Goal: Task Accomplishment & Management: Manage account settings

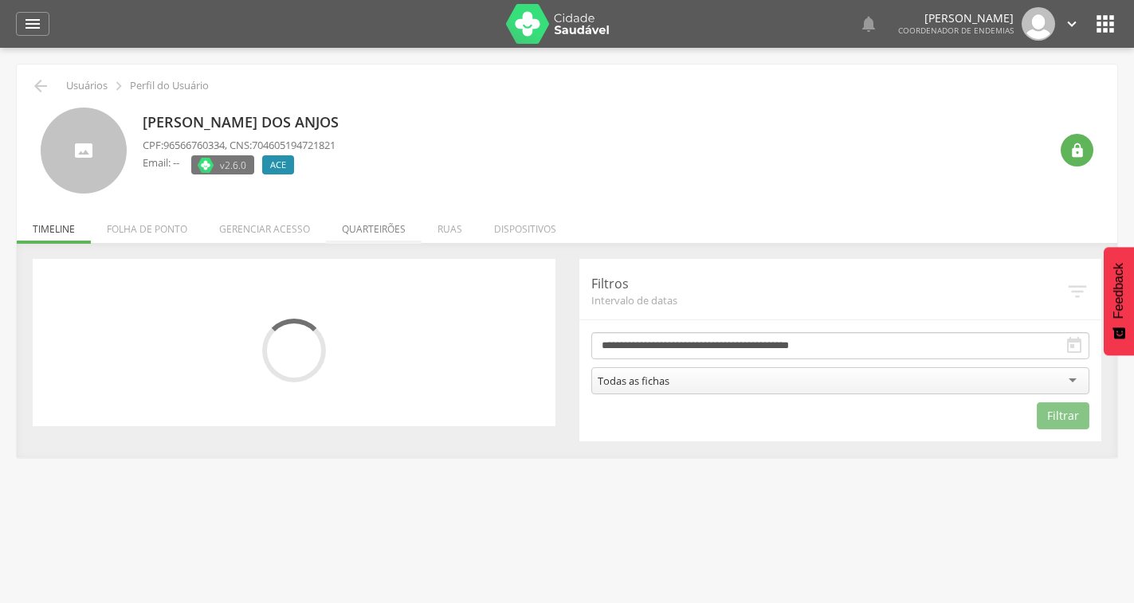
click at [404, 229] on li "Quarteirões" at bounding box center [374, 224] width 96 height 37
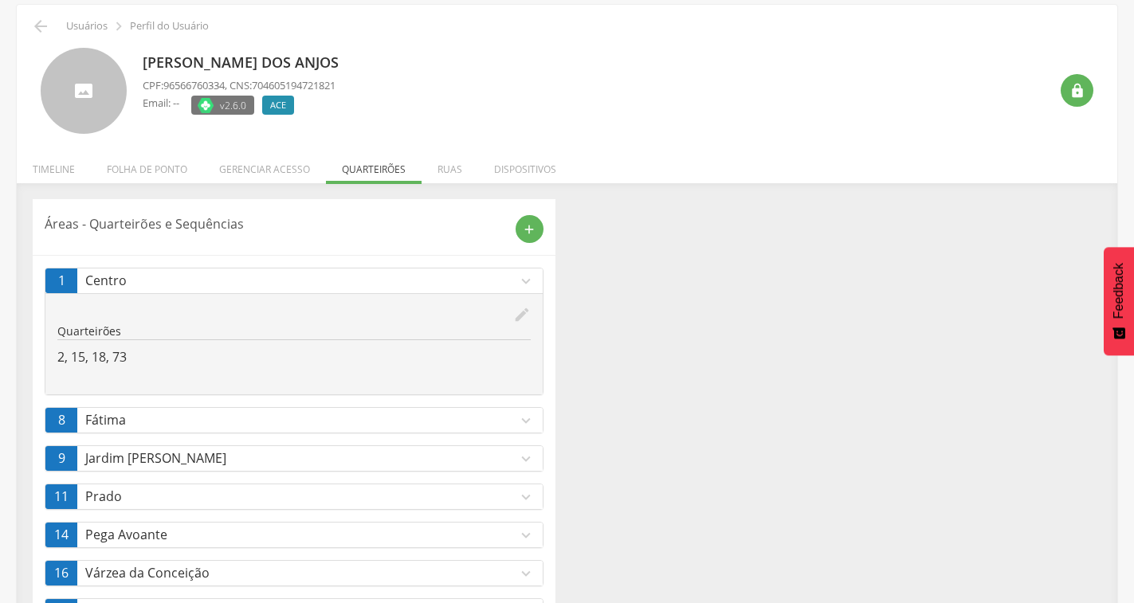
scroll to position [126, 0]
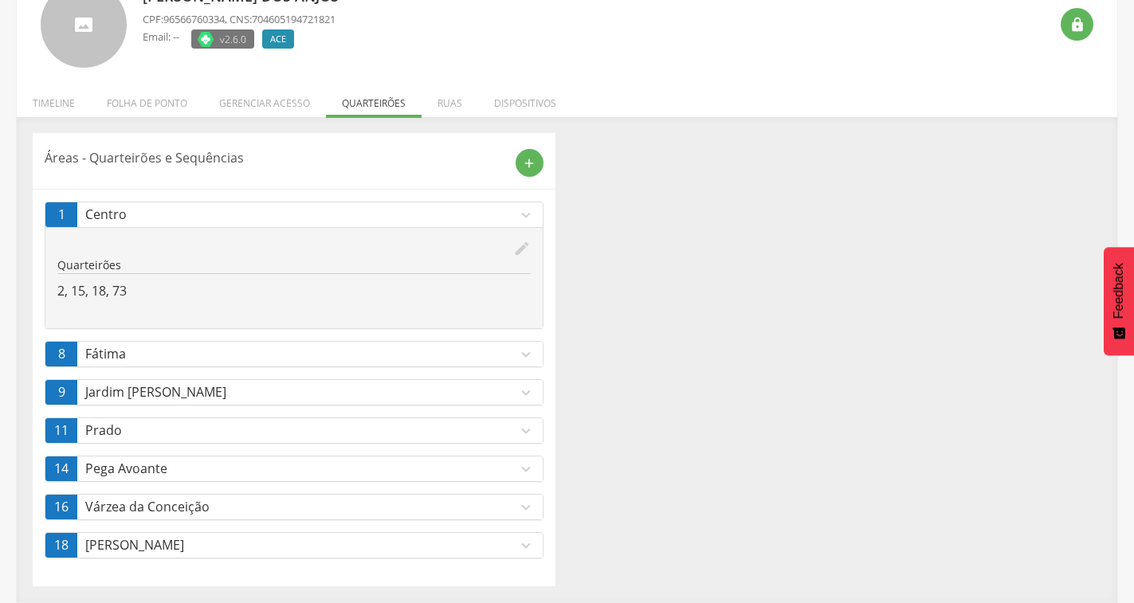
click at [534, 509] on icon "expand_more" at bounding box center [526, 508] width 18 height 18
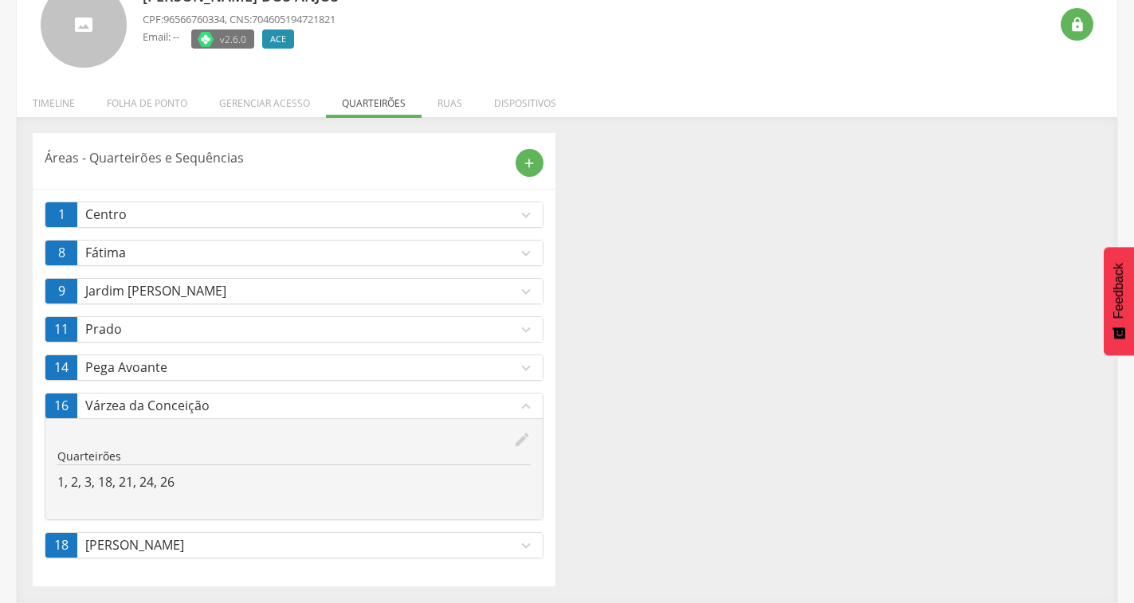
click at [525, 410] on icon "expand_less" at bounding box center [526, 407] width 18 height 18
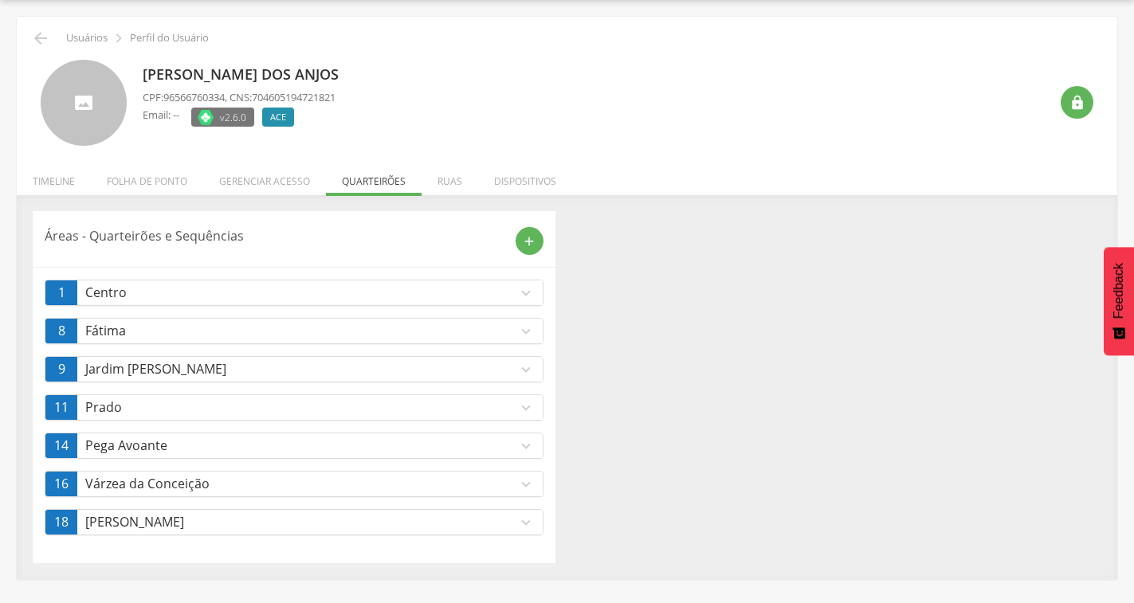
scroll to position [48, 0]
click at [531, 520] on icon "expand_more" at bounding box center [526, 523] width 18 height 18
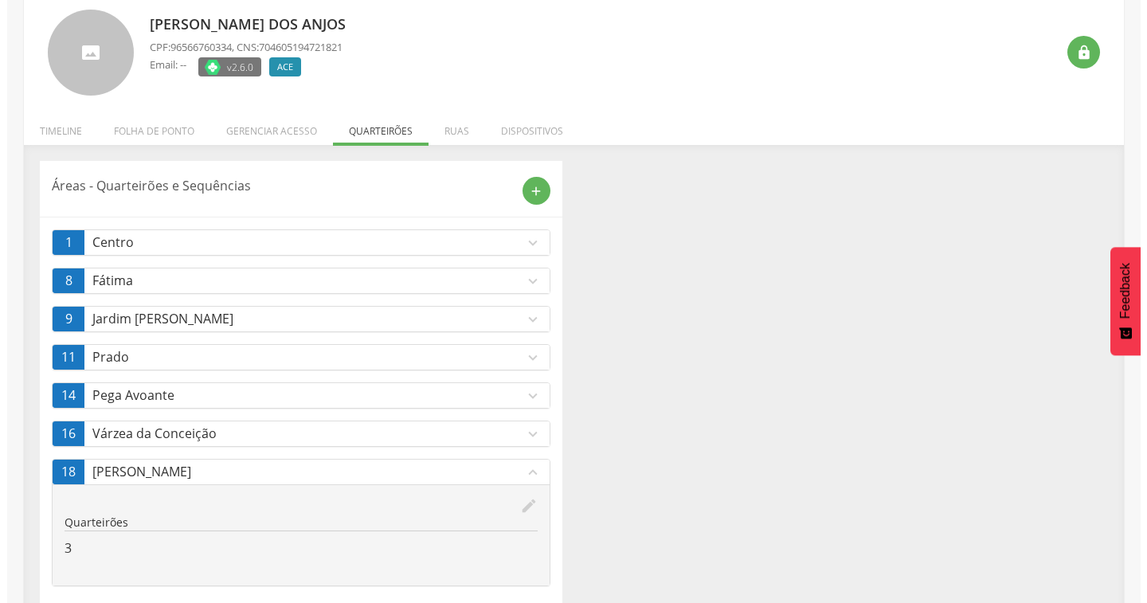
scroll to position [126, 0]
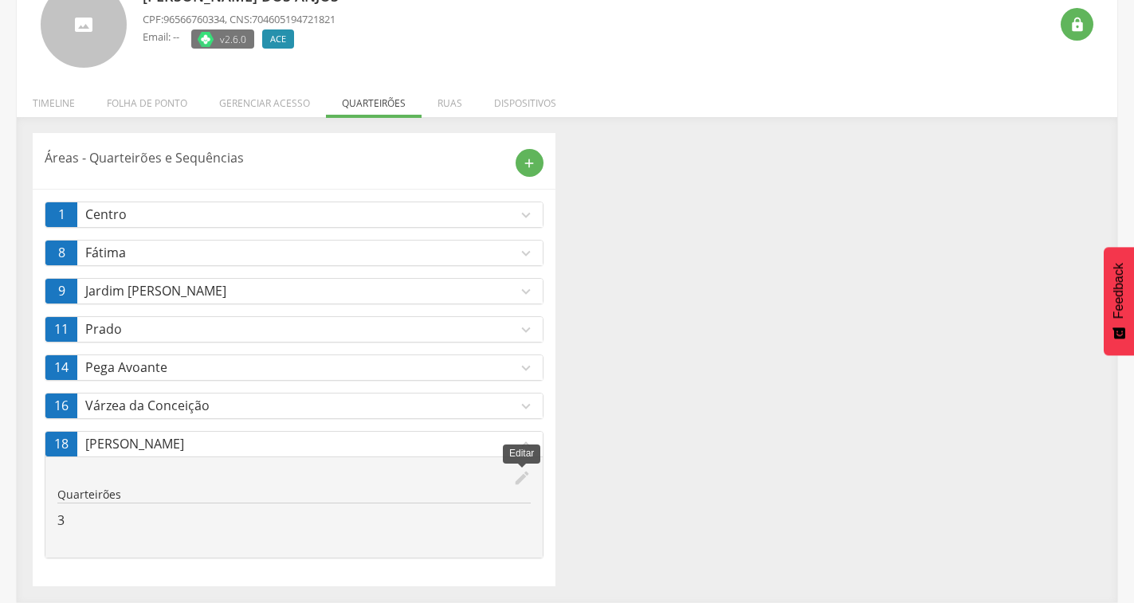
click at [520, 473] on icon "edit" at bounding box center [522, 478] width 18 height 18
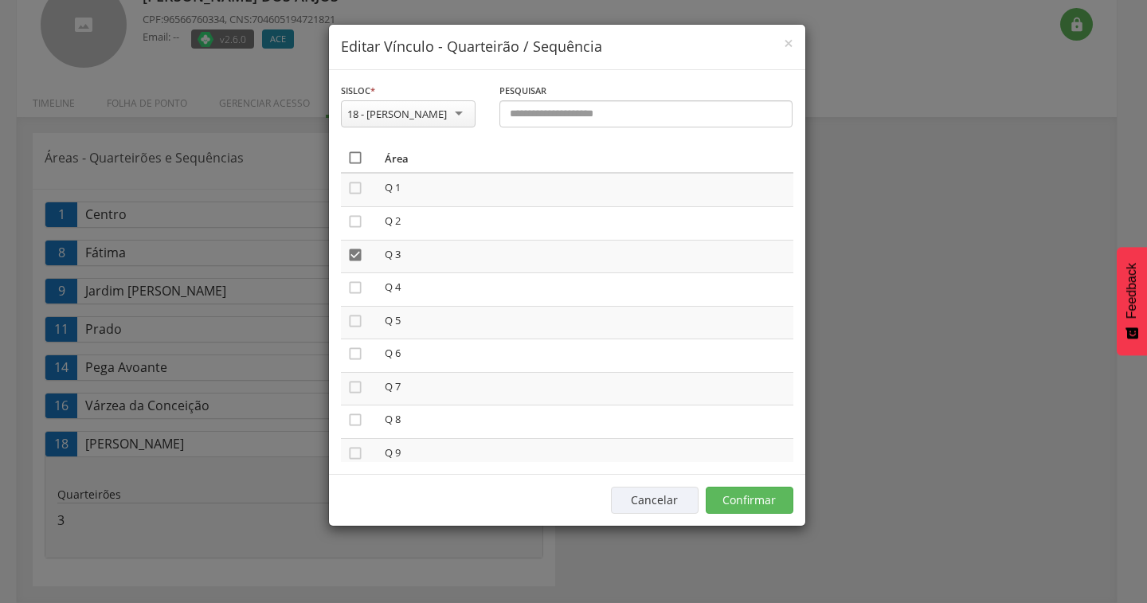
click at [352, 152] on icon "" at bounding box center [355, 158] width 16 height 16
click at [352, 152] on icon "" at bounding box center [355, 158] width 16 height 16
click at [755, 498] on button "Confirmar" at bounding box center [750, 500] width 88 height 27
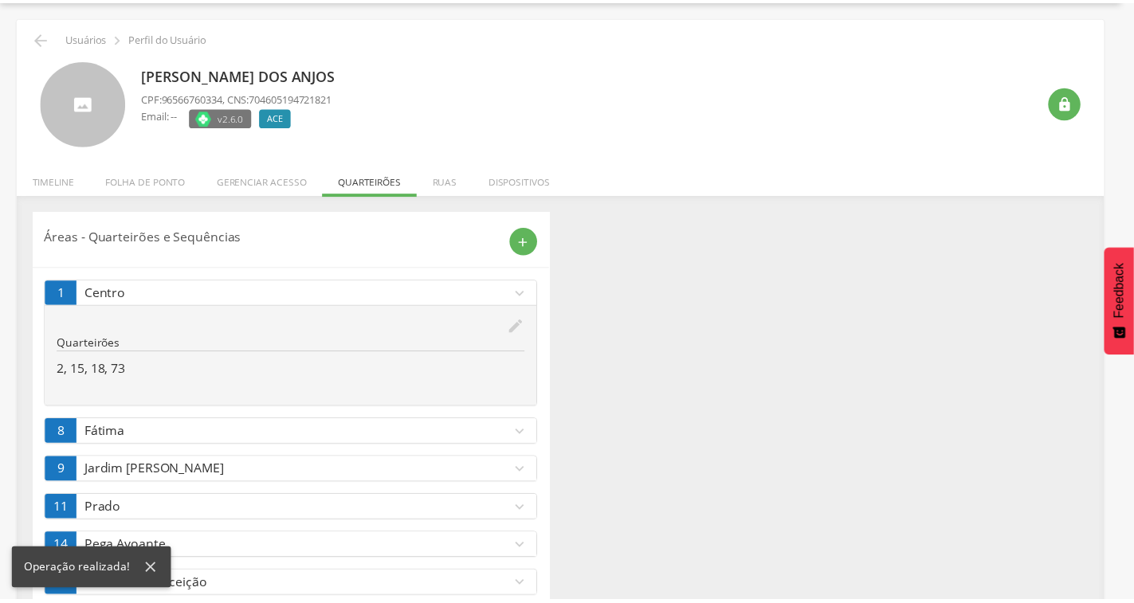
scroll to position [88, 0]
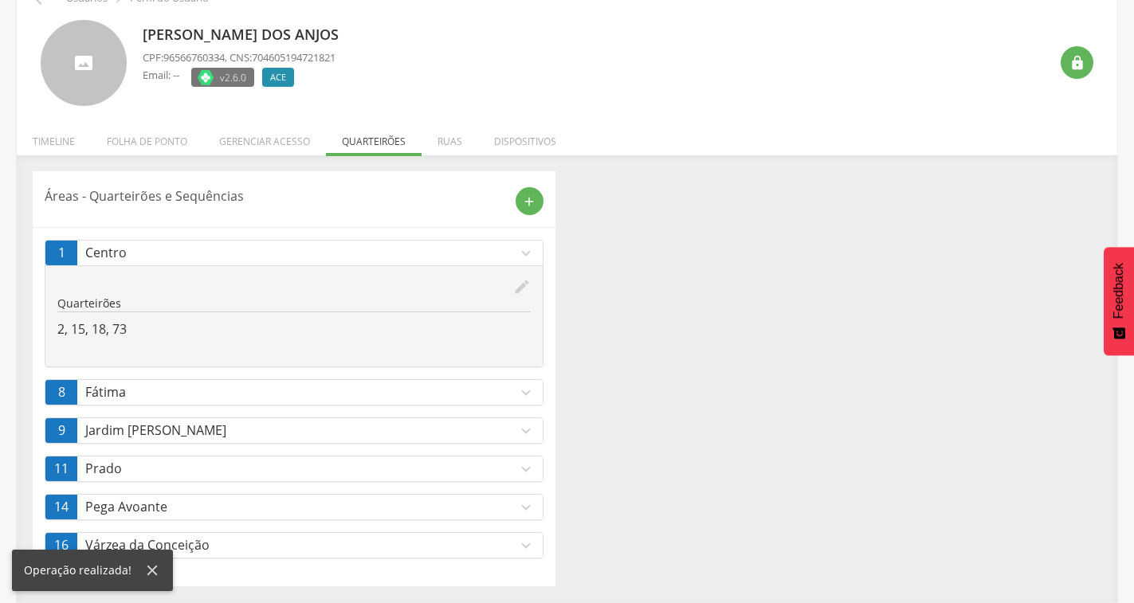
click at [522, 249] on icon "expand_more" at bounding box center [526, 254] width 18 height 18
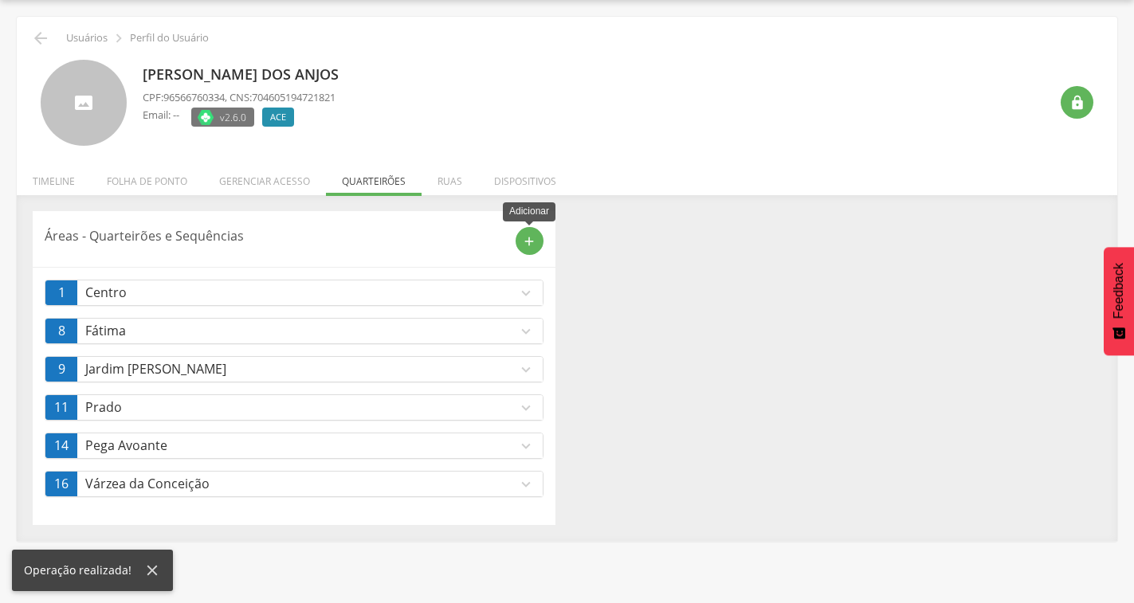
scroll to position [48, 0]
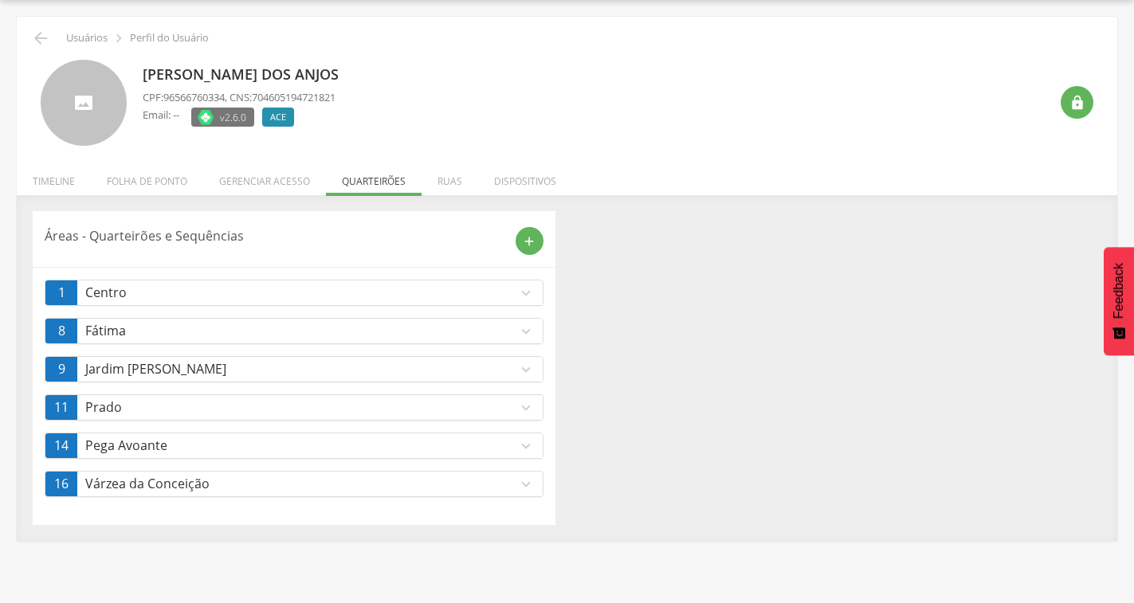
click at [529, 488] on icon "expand_more" at bounding box center [526, 485] width 18 height 18
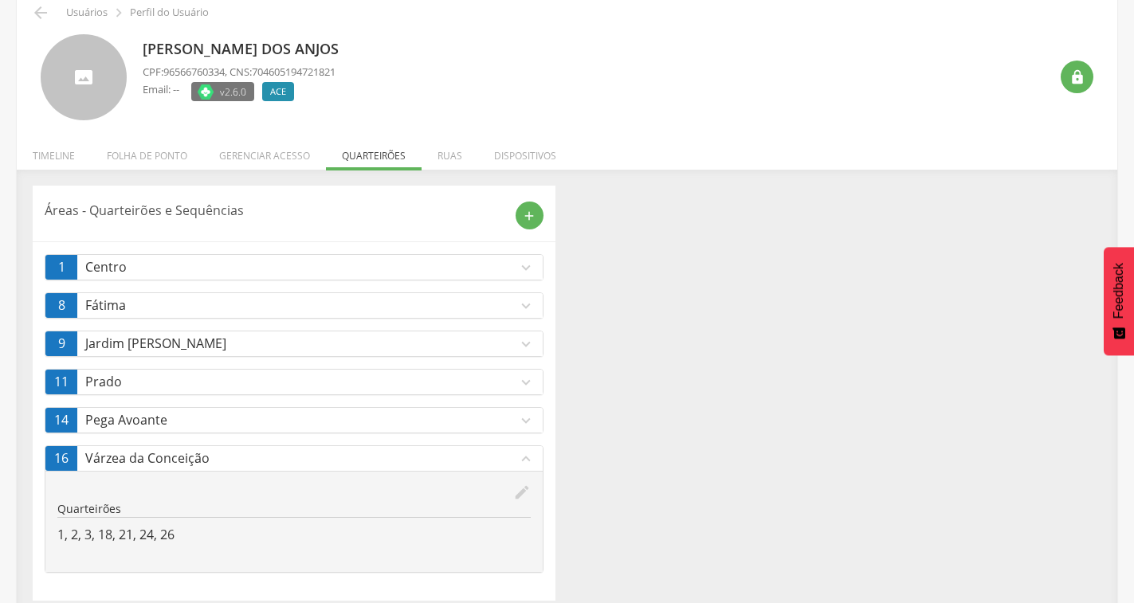
scroll to position [88, 0]
